Goal: Transaction & Acquisition: Obtain resource

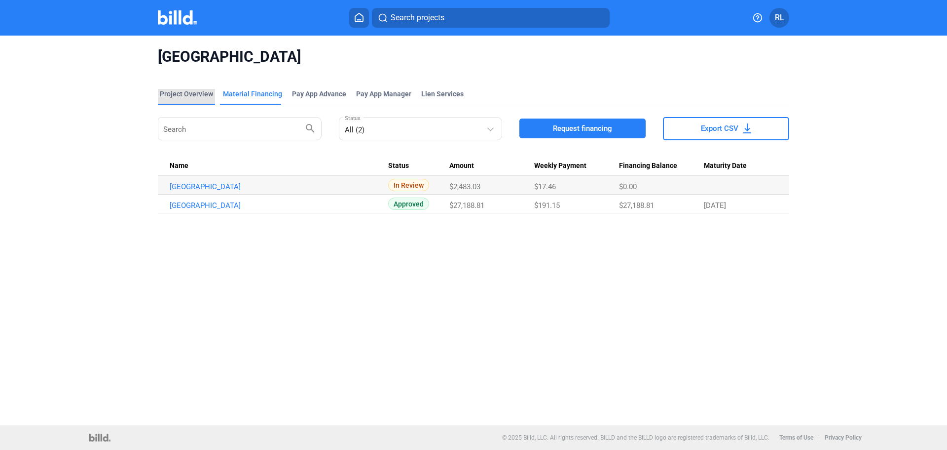
click at [188, 92] on div "Project Overview" at bounding box center [186, 94] width 53 height 10
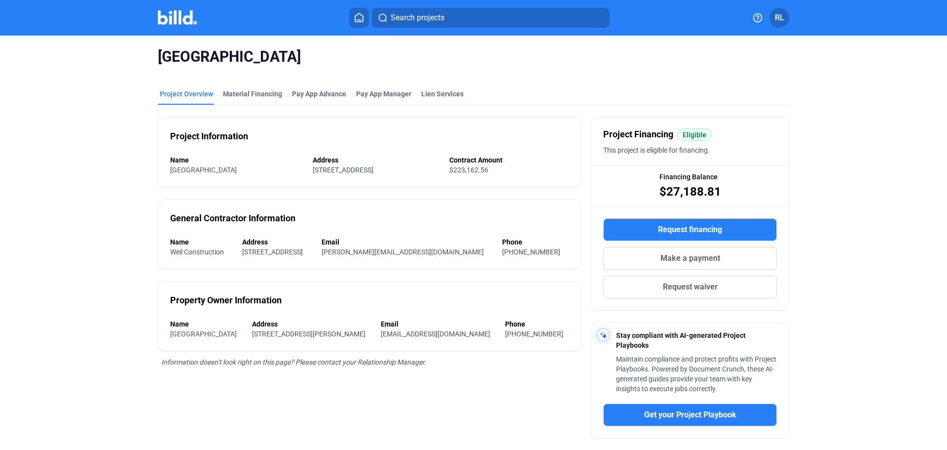
click at [360, 12] on button at bounding box center [359, 18] width 20 height 20
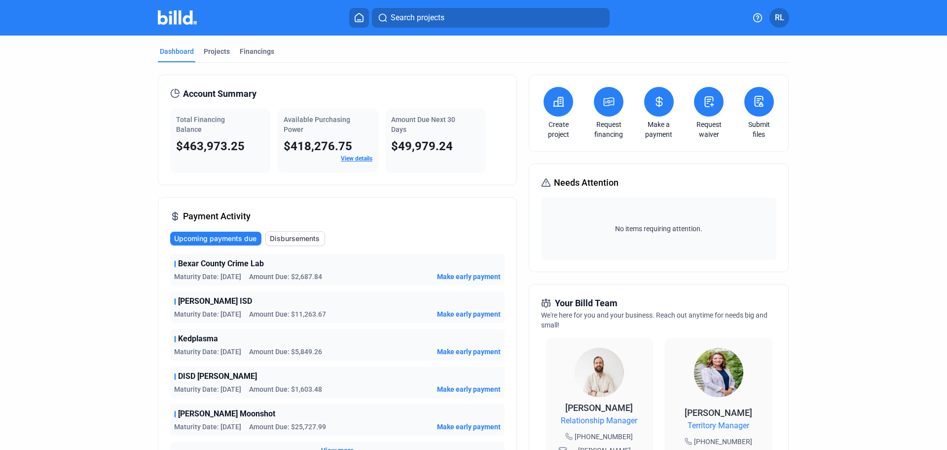
click at [555, 96] on button at bounding box center [559, 102] width 30 height 30
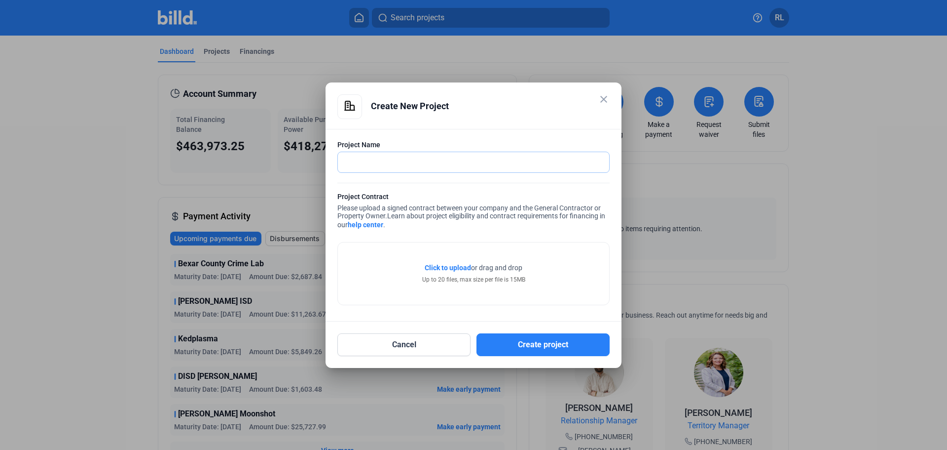
click at [373, 160] on input "text" at bounding box center [468, 162] width 261 height 20
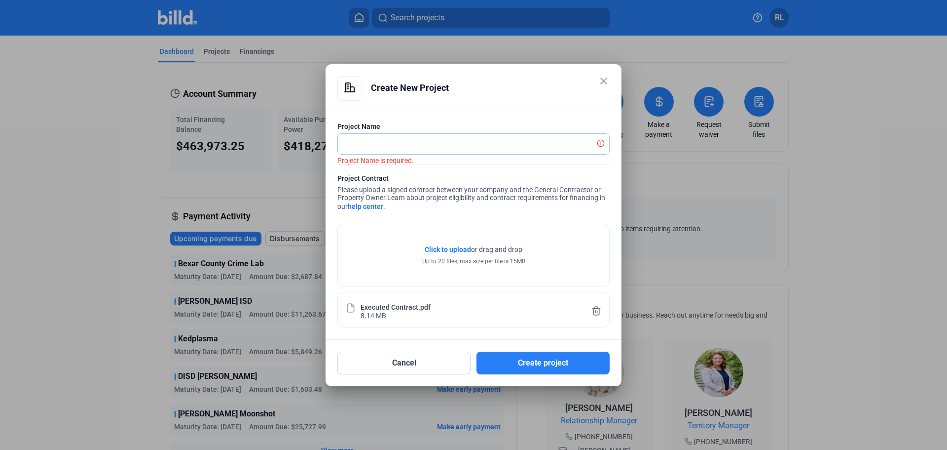
click at [382, 142] on input "text" at bounding box center [468, 144] width 261 height 20
type input "Grapevine Concourse Building and Proshop"
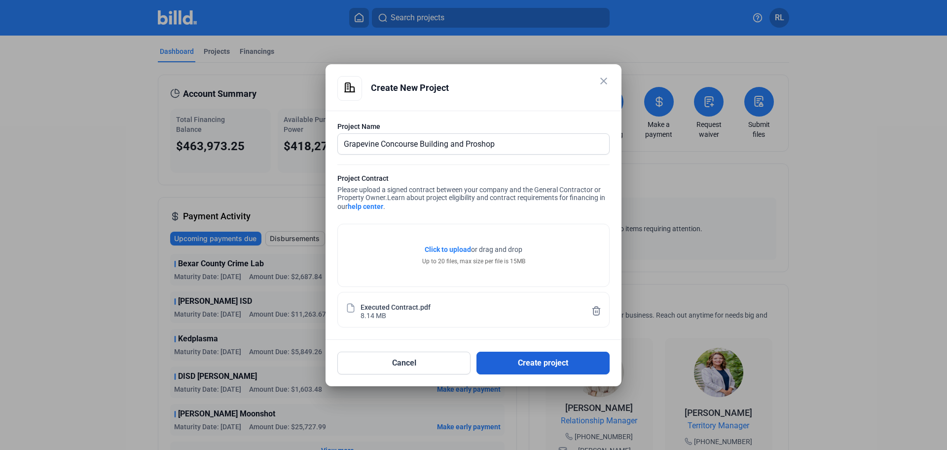
click at [523, 359] on button "Create project" at bounding box center [543, 362] width 133 height 23
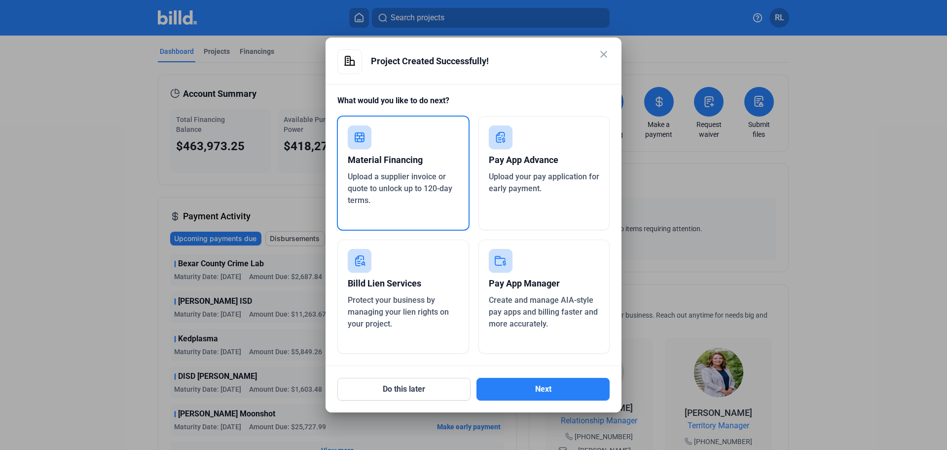
click at [398, 183] on div "Upload a supplier invoice or quote to unlock up to 120-day terms." at bounding box center [403, 189] width 111 height 36
click at [535, 383] on button "Next" at bounding box center [543, 389] width 133 height 23
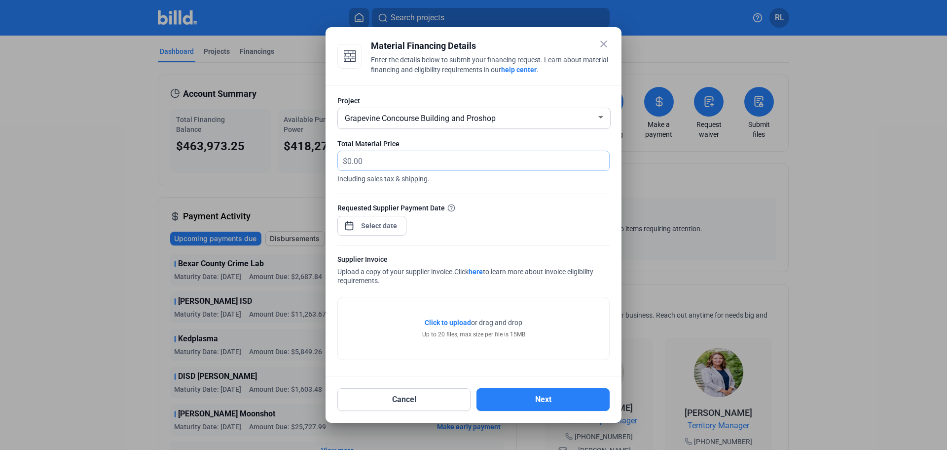
click at [358, 154] on input "text" at bounding box center [478, 160] width 262 height 19
type input "949.85"
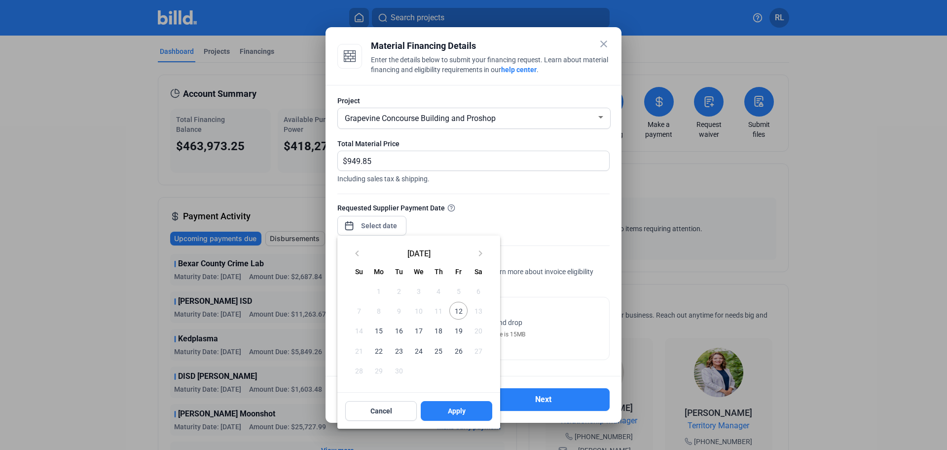
click at [375, 224] on div "close Material Financing Details Enter the details below to submit your financi…" at bounding box center [473, 225] width 947 height 450
click at [457, 311] on span "12" at bounding box center [459, 311] width 18 height 18
click at [458, 414] on span "Apply" at bounding box center [457, 411] width 18 height 10
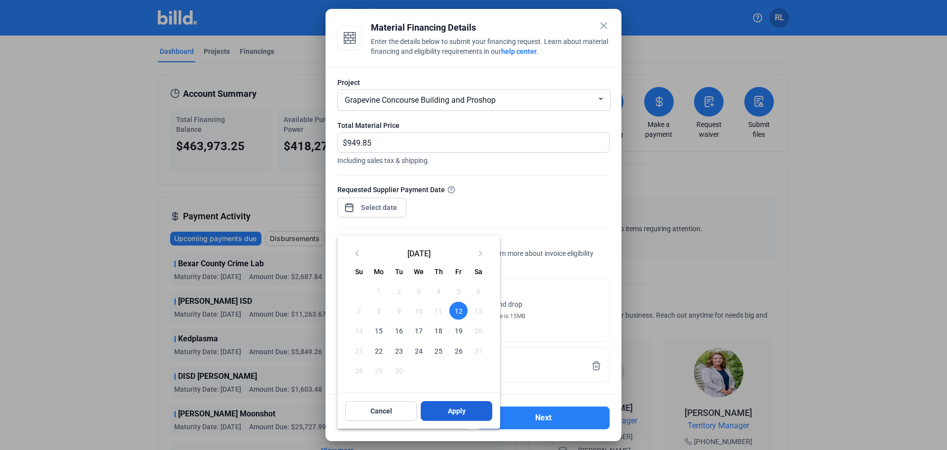
click at [460, 409] on span "Apply" at bounding box center [457, 411] width 18 height 10
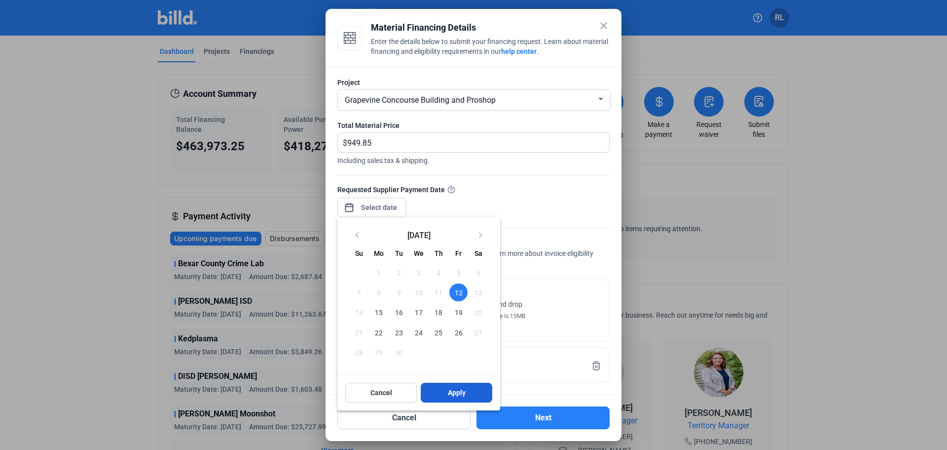
click at [471, 385] on button "Apply" at bounding box center [457, 392] width 72 height 20
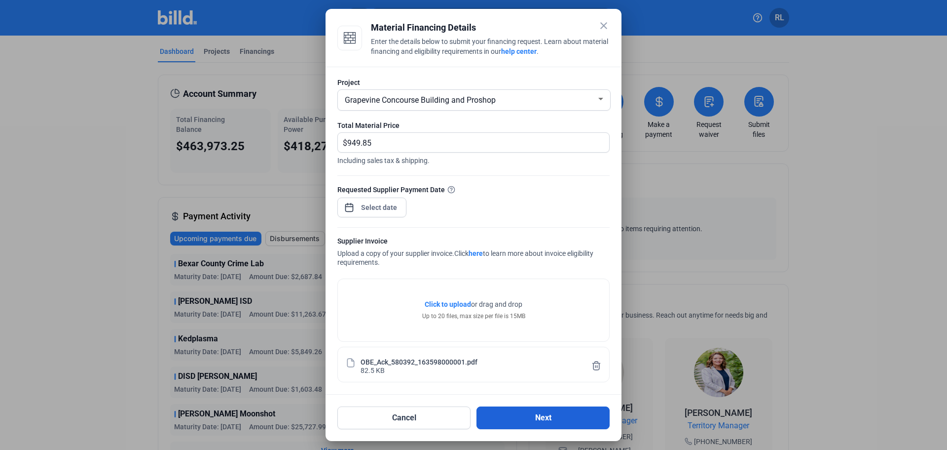
click at [538, 426] on button "Next" at bounding box center [543, 417] width 133 height 23
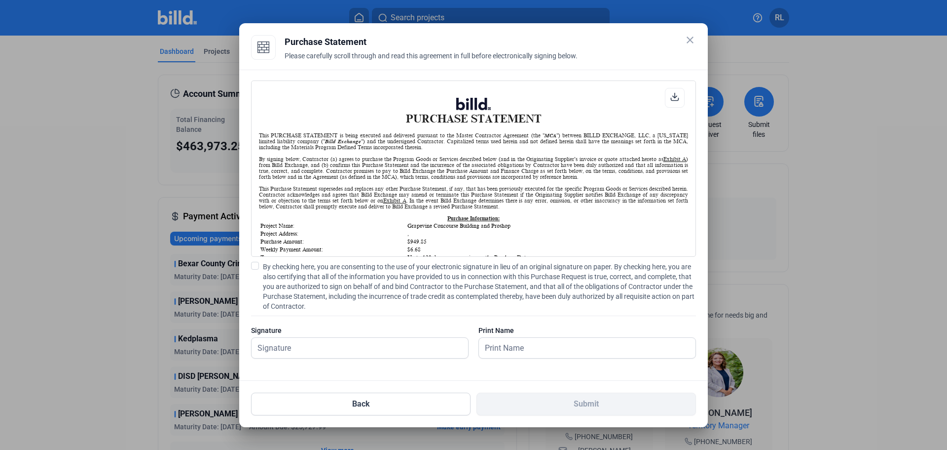
scroll to position [0, 0]
drag, startPoint x: 255, startPoint y: 267, endPoint x: 261, endPoint y: 287, distance: 20.9
click at [255, 266] on span at bounding box center [255, 266] width 8 height 8
click at [0, 0] on input "By checking here, you are consenting to the use of your electronic signature in…" at bounding box center [0, 0] width 0 height 0
click at [277, 345] on input "text" at bounding box center [355, 348] width 206 height 20
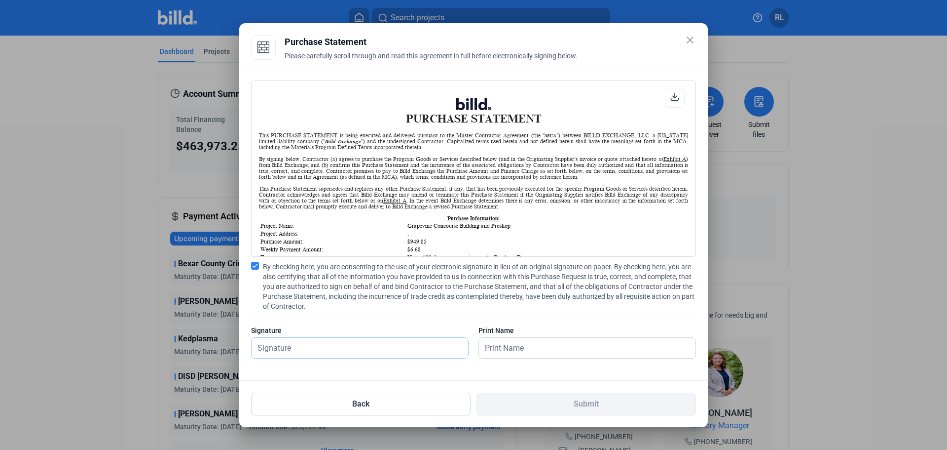
click at [307, 347] on input "text" at bounding box center [360, 348] width 217 height 20
type input "[PERSON_NAME]"
click at [506, 345] on input "text" at bounding box center [587, 348] width 217 height 20
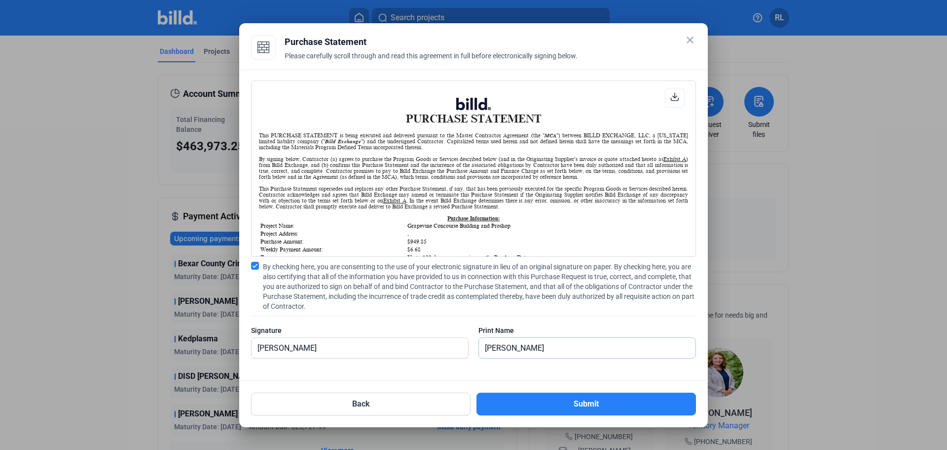
type input "[PERSON_NAME]"
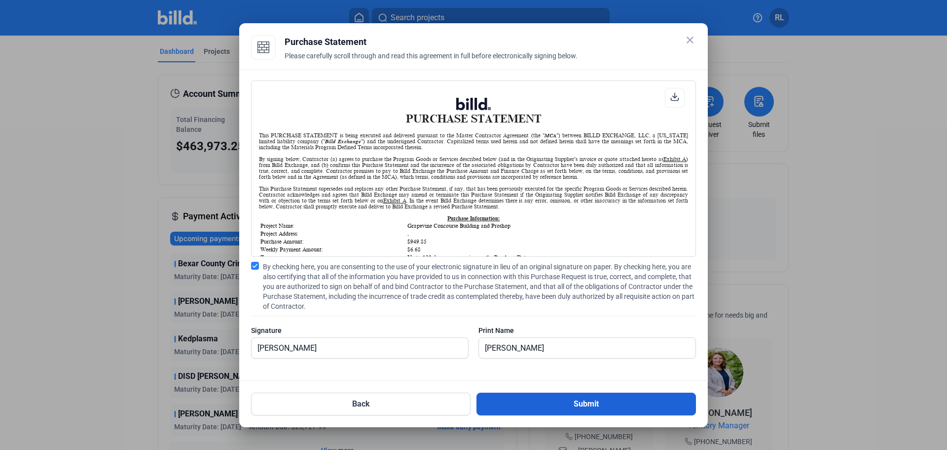
click at [526, 397] on button "Submit" at bounding box center [587, 403] width 220 height 23
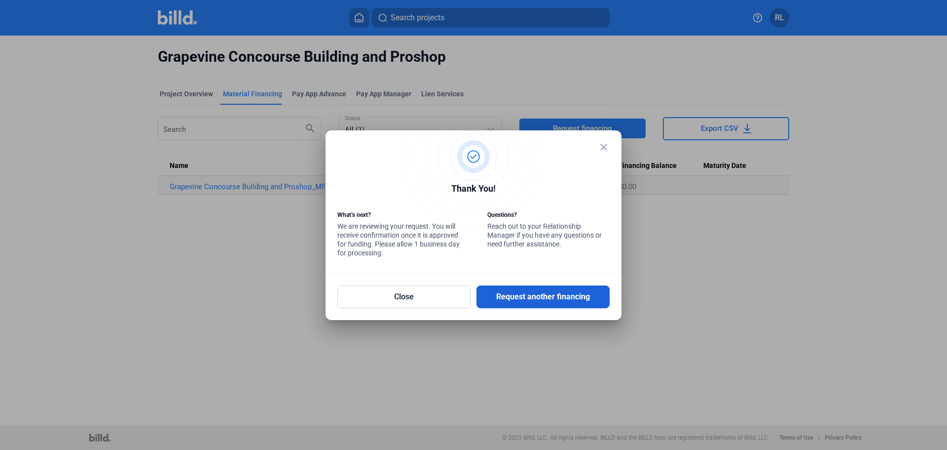
click at [538, 294] on button "Request another financing" at bounding box center [543, 296] width 133 height 23
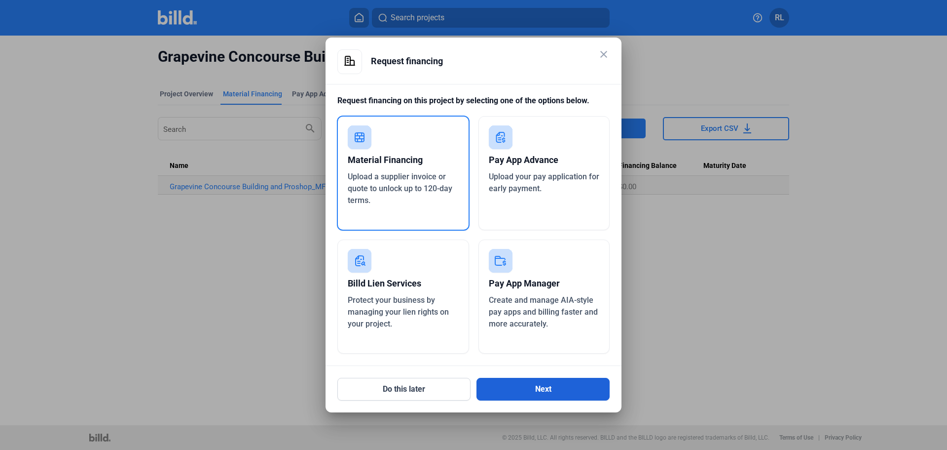
click at [494, 387] on button "Next" at bounding box center [543, 389] width 133 height 23
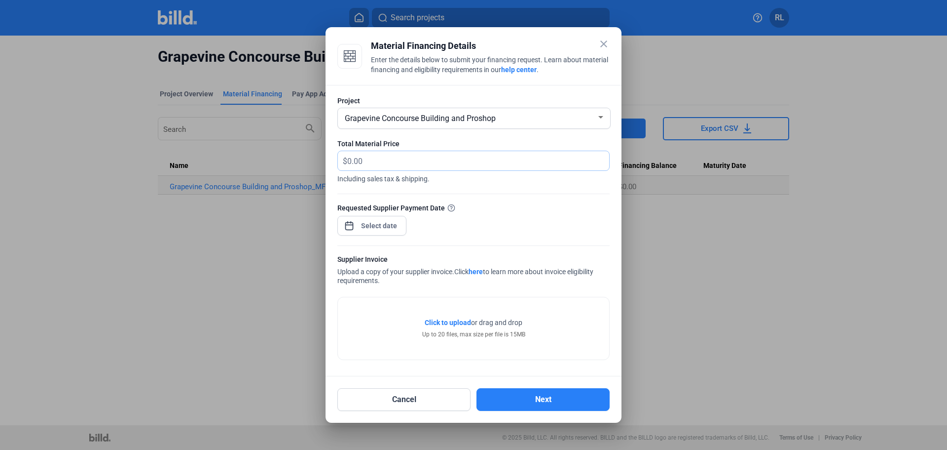
click at [413, 158] on input "text" at bounding box center [478, 160] width 262 height 19
type input "1,763.88"
click at [352, 227] on span "Open calendar" at bounding box center [350, 221] width 24 height 24
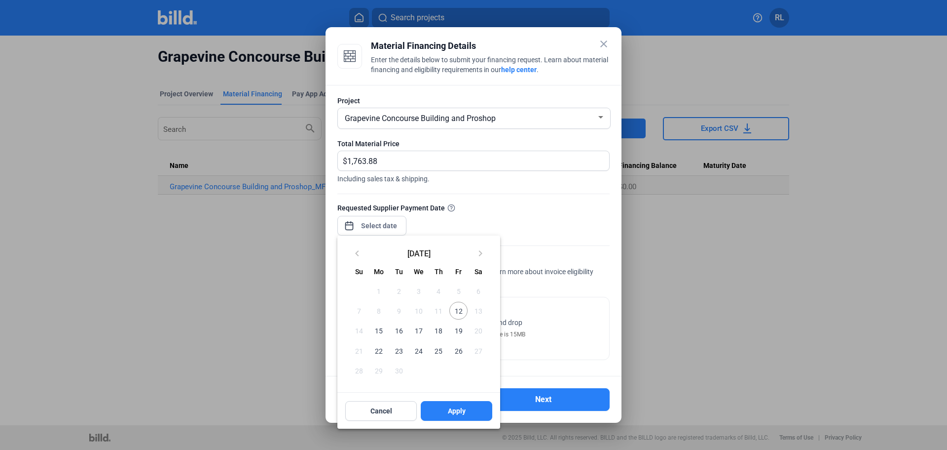
click at [456, 309] on span "12" at bounding box center [459, 311] width 18 height 18
click at [516, 278] on div at bounding box center [473, 225] width 947 height 450
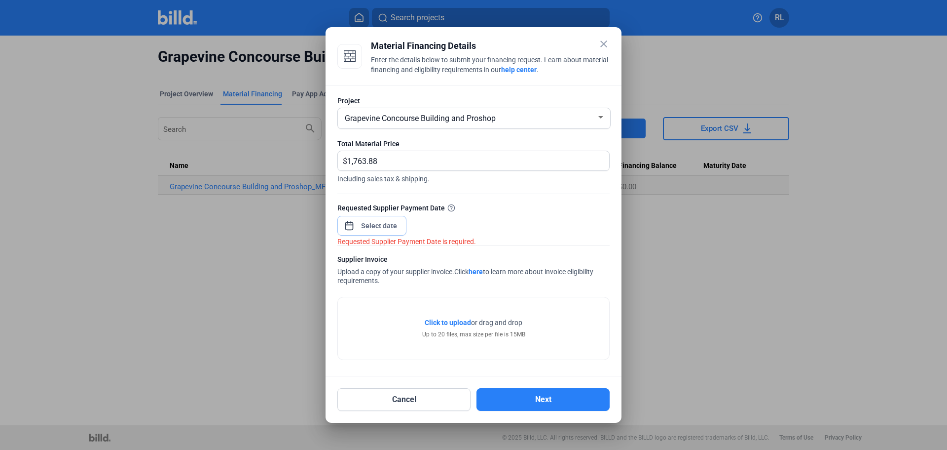
click at [360, 223] on div "close Material Financing Details Enter the details below to submit your financi…" at bounding box center [473, 225] width 947 height 450
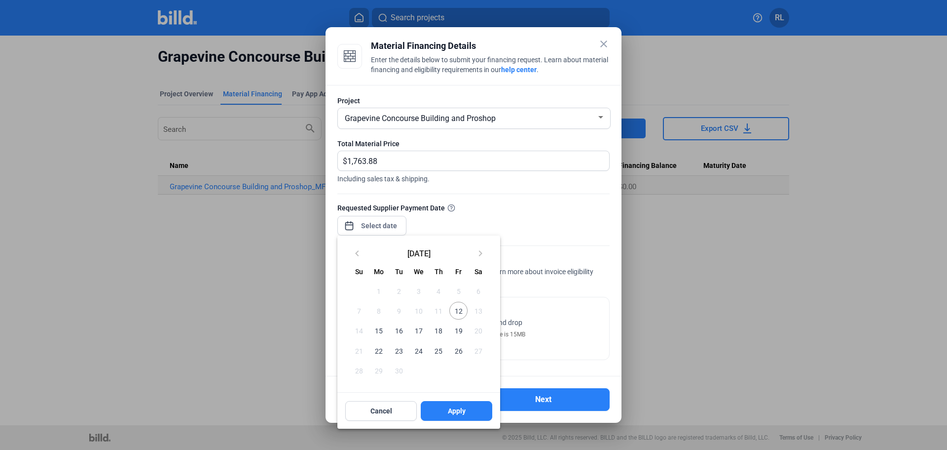
click at [460, 311] on span "12" at bounding box center [459, 311] width 18 height 18
click at [446, 413] on button "Apply" at bounding box center [457, 411] width 72 height 20
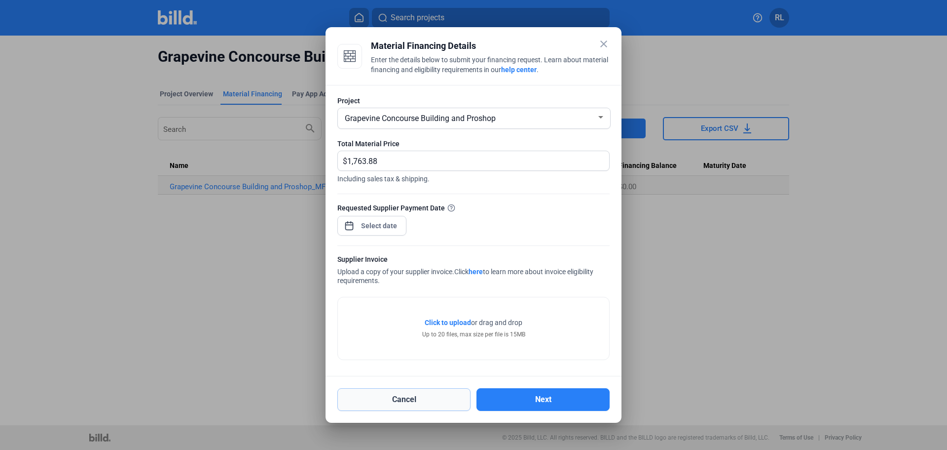
click at [420, 402] on button "Cancel" at bounding box center [404, 399] width 133 height 23
